Goal: Task Accomplishment & Management: Manage account settings

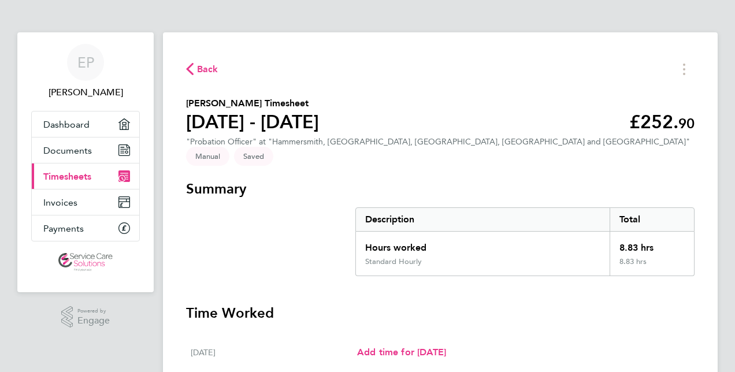
click at [79, 176] on span "Timesheets" at bounding box center [67, 176] width 48 height 11
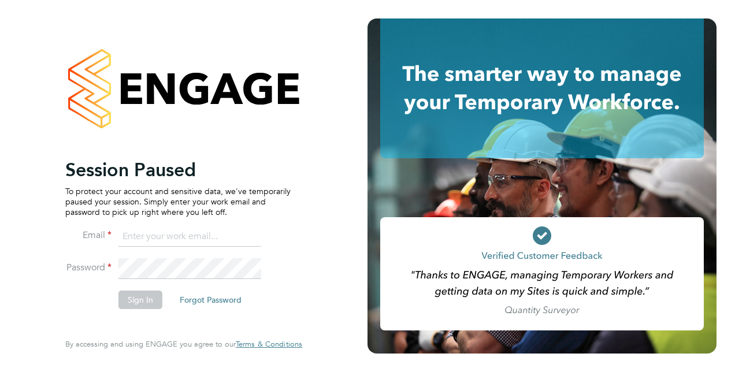
click at [141, 240] on input at bounding box center [189, 236] width 143 height 21
type input "ejpurnell15@gmail.com"
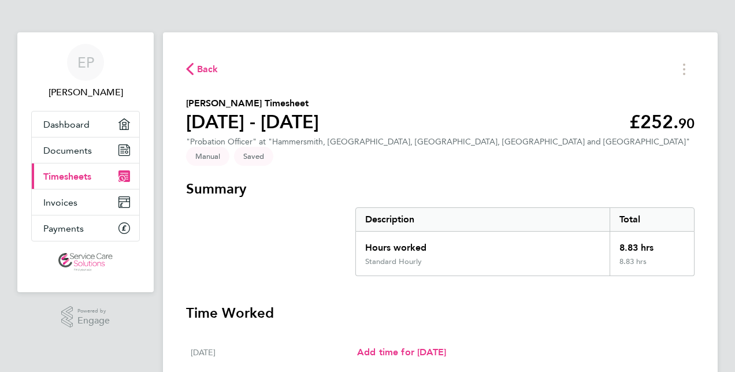
drag, startPoint x: 0, startPoint y: 0, endPoint x: 132, endPoint y: 291, distance: 319.5
click at [132, 292] on div ".st0{fill:#C0C1C2;} Powered by Engage" at bounding box center [85, 317] width 136 height 50
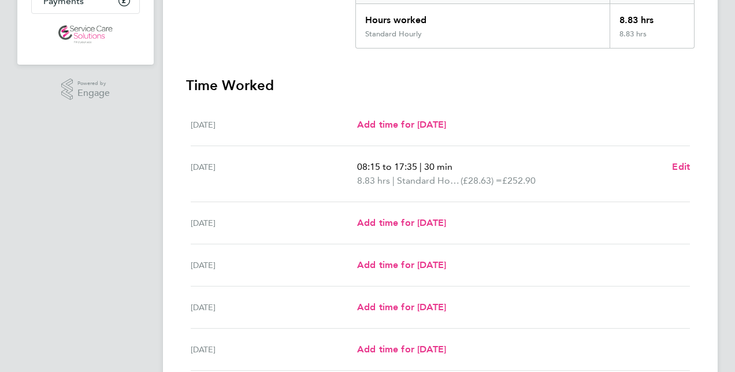
scroll to position [273, 0]
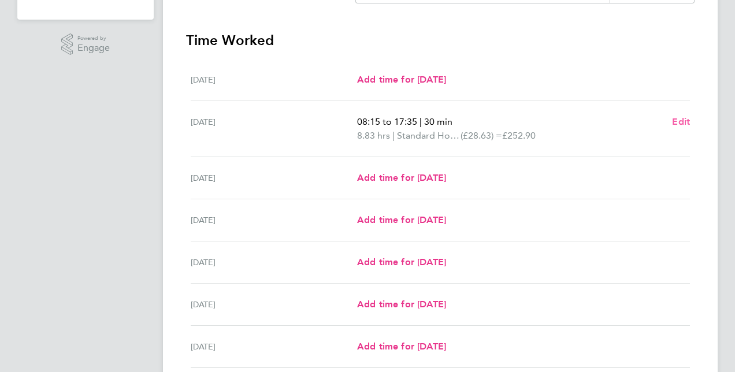
click at [688, 116] on span "Edit" at bounding box center [681, 121] width 18 height 11
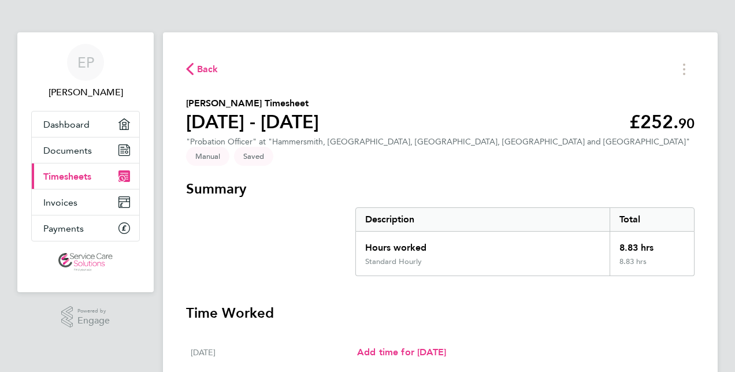
select select "30"
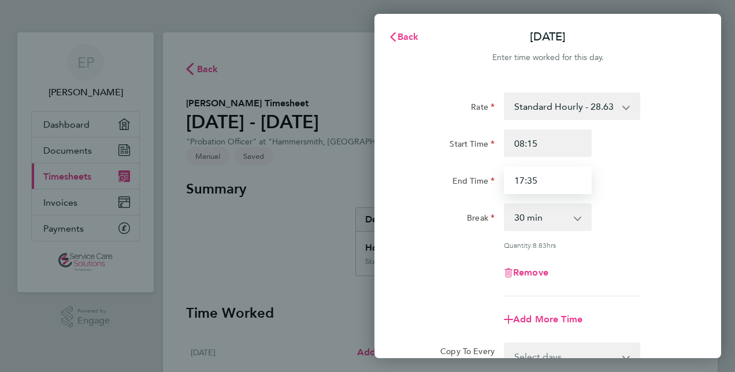
click at [552, 182] on input "17:35" at bounding box center [548, 180] width 88 height 28
type input "17:45"
click at [672, 136] on div "Start Time 08:15" at bounding box center [547, 143] width 291 height 28
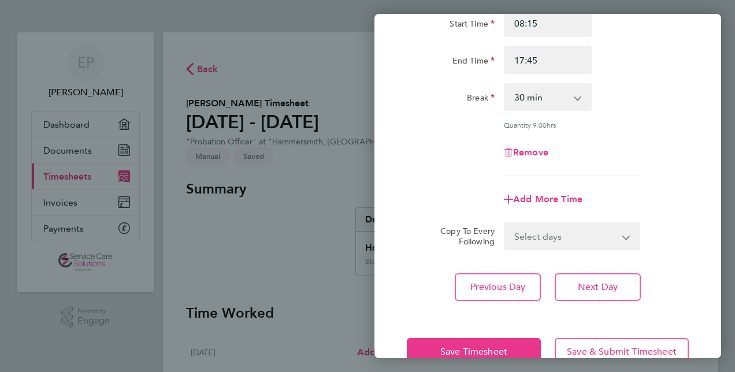
scroll to position [150, 0]
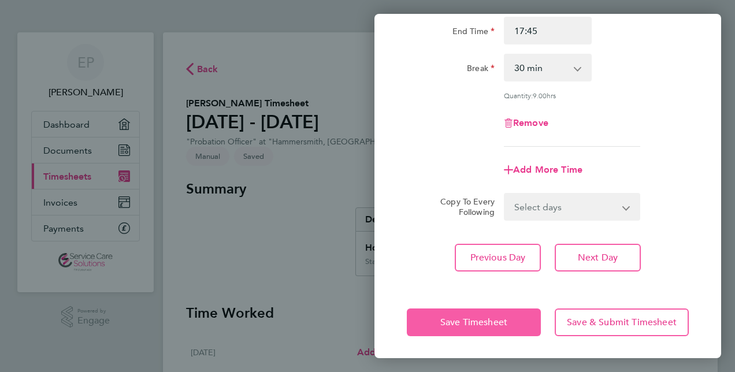
click at [473, 316] on span "Save Timesheet" at bounding box center [473, 322] width 67 height 12
